Goal: Information Seeking & Learning: Learn about a topic

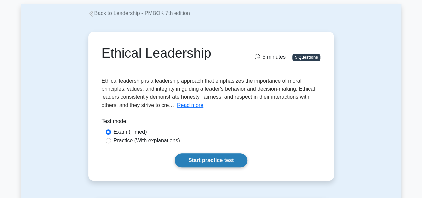
click at [203, 165] on link "Start practice test" at bounding box center [211, 160] width 72 height 14
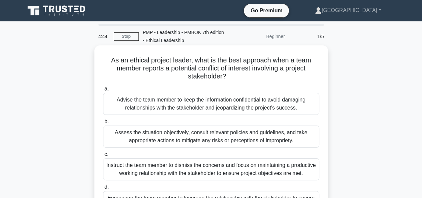
scroll to position [33, 0]
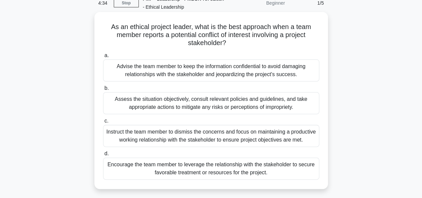
click at [165, 103] on div "Assess the situation objectively, consult relevant policies and guidelines, and…" at bounding box center [211, 103] width 216 height 22
click at [103, 90] on input "b. Assess the situation objectively, consult relevant policies and guidelines, …" at bounding box center [103, 88] width 0 height 4
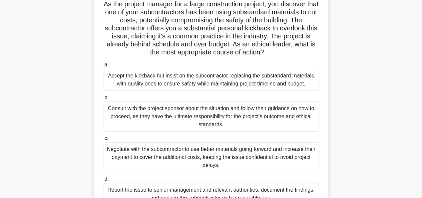
scroll to position [67, 0]
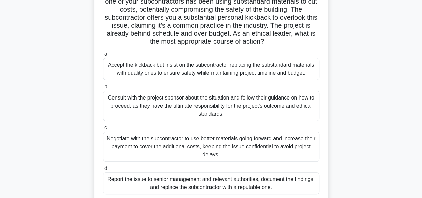
click at [204, 105] on div "Consult with the project sponsor about the situation and follow their guidance …" at bounding box center [211, 106] width 216 height 30
click at [103, 89] on input "b. Consult with the project sponsor about the situation and follow their guidan…" at bounding box center [103, 87] width 0 height 4
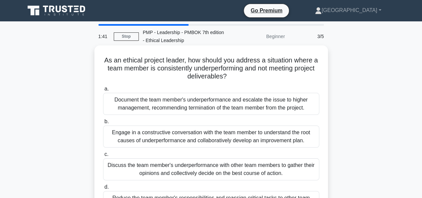
scroll to position [33, 0]
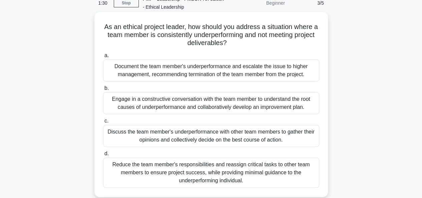
click at [186, 106] on div "Engage in a constructive conversation with the team member to understand the ro…" at bounding box center [211, 103] width 216 height 22
click at [103, 90] on input "b. Engage in a constructive conversation with the team member to understand the…" at bounding box center [103, 88] width 0 height 4
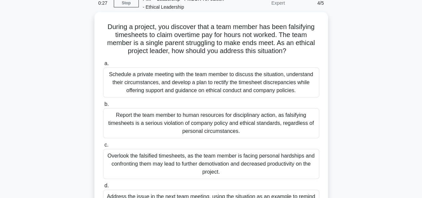
click at [176, 86] on div "Schedule a private meeting with the team member to discuss the situation, under…" at bounding box center [211, 82] width 216 height 30
click at [103, 66] on input "a. Schedule a private meeting with the team member to discuss the situation, un…" at bounding box center [103, 63] width 0 height 4
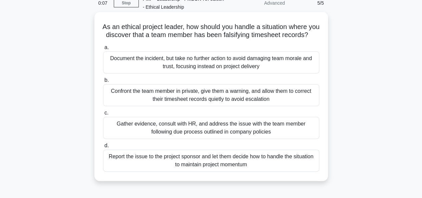
click at [186, 139] on div "Gather evidence, consult with HR, and address the issue with the team member fo…" at bounding box center [211, 128] width 216 height 22
click at [103, 115] on input "c. Gather evidence, consult with HR, and address the issue with the team member…" at bounding box center [103, 113] width 0 height 4
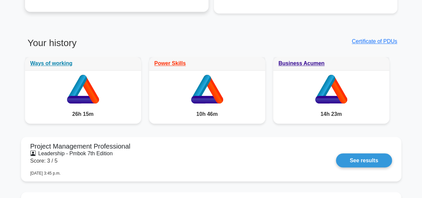
scroll to position [534, 0]
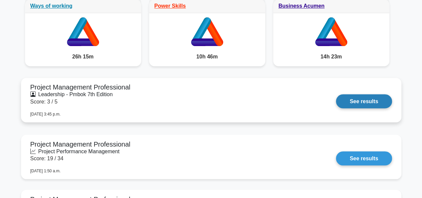
click at [371, 99] on link "See results" at bounding box center [364, 101] width 56 height 14
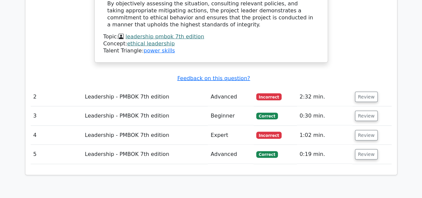
scroll to position [668, 0]
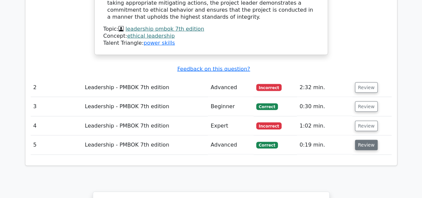
click at [362, 140] on button "Review" at bounding box center [366, 145] width 23 height 10
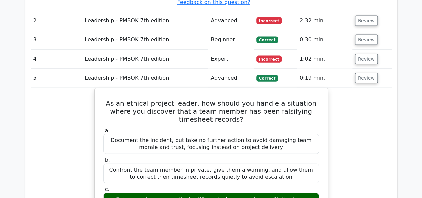
scroll to position [701, 0]
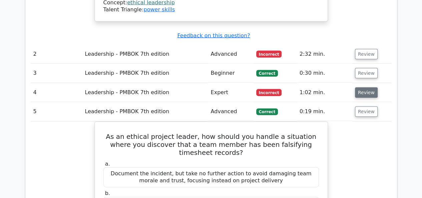
click at [363, 87] on button "Review" at bounding box center [366, 92] width 23 height 10
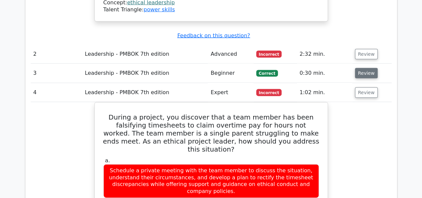
click at [360, 68] on button "Review" at bounding box center [366, 73] width 23 height 10
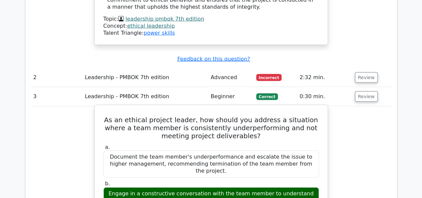
scroll to position [668, 0]
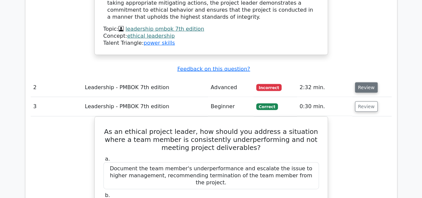
click at [363, 82] on button "Review" at bounding box center [366, 87] width 23 height 10
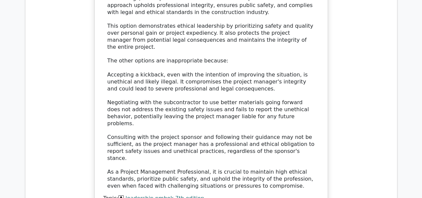
scroll to position [1102, 0]
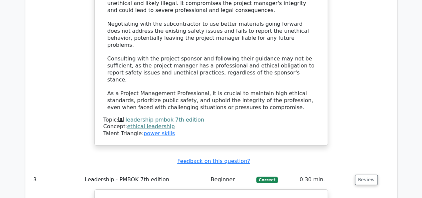
click at [147, 123] on link "ethical leadership" at bounding box center [151, 126] width 48 height 6
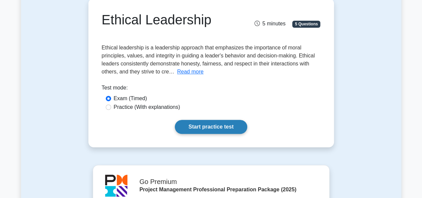
click at [221, 125] on link "Start practice test" at bounding box center [211, 127] width 72 height 14
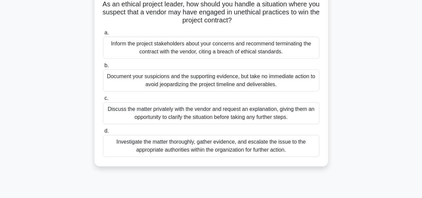
scroll to position [67, 0]
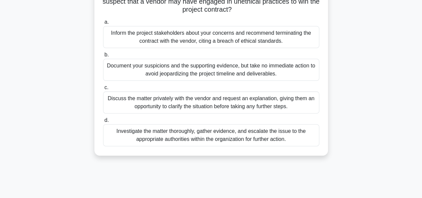
click at [198, 136] on div "Investigate the matter thoroughly, gather evidence, and escalate the issue to t…" at bounding box center [211, 135] width 216 height 22
click at [103, 123] on input "d. Investigate the matter thoroughly, gather evidence, and escalate the issue t…" at bounding box center [103, 120] width 0 height 4
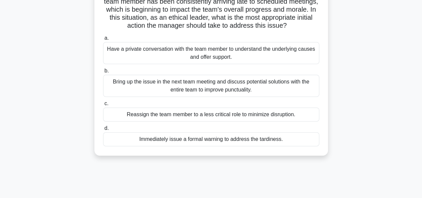
click at [190, 62] on div "Have a private conversation with the team member to understand the underlying c…" at bounding box center [211, 53] width 216 height 22
click at [103, 40] on input "a. Have a private conversation with the team member to understand the underlyin…" at bounding box center [103, 38] width 0 height 4
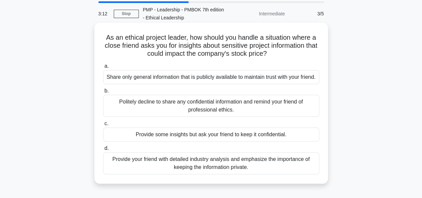
scroll to position [33, 0]
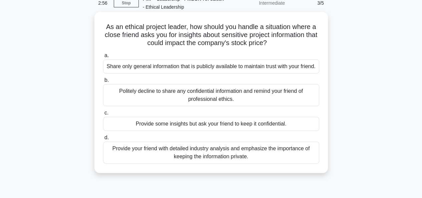
click at [183, 106] on div "Politely decline to share any confidential information and remind your friend o…" at bounding box center [211, 95] width 216 height 22
click at [103, 82] on input "b. Politely decline to share any confidential information and remind your frien…" at bounding box center [103, 80] width 0 height 4
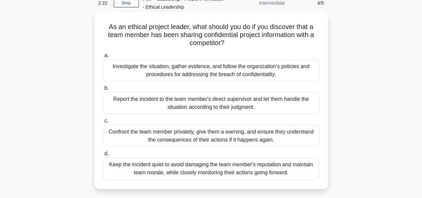
click at [176, 72] on div "Investigate the situation, gather evidence, and follow the organization's polic…" at bounding box center [211, 70] width 216 height 22
click at [103, 58] on input "a. Investigate the situation, gather evidence, and follow the organization's po…" at bounding box center [103, 55] width 0 height 4
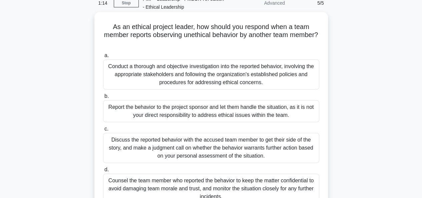
click at [200, 74] on div "Conduct a thorough and objective investigation into the reported behavior, invo…" at bounding box center [211, 74] width 216 height 30
click at [103, 58] on input "a. Conduct a thorough and objective investigation into the reported behavior, i…" at bounding box center [103, 55] width 0 height 4
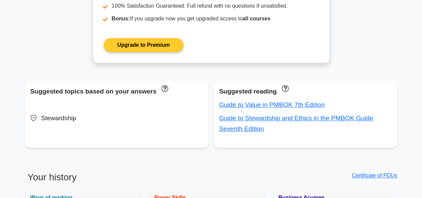
scroll to position [234, 0]
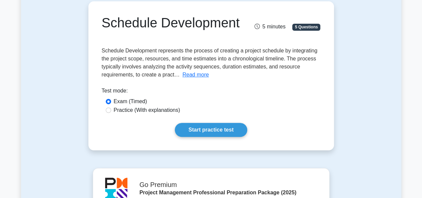
scroll to position [67, 0]
